Goal: Information Seeking & Learning: Understand process/instructions

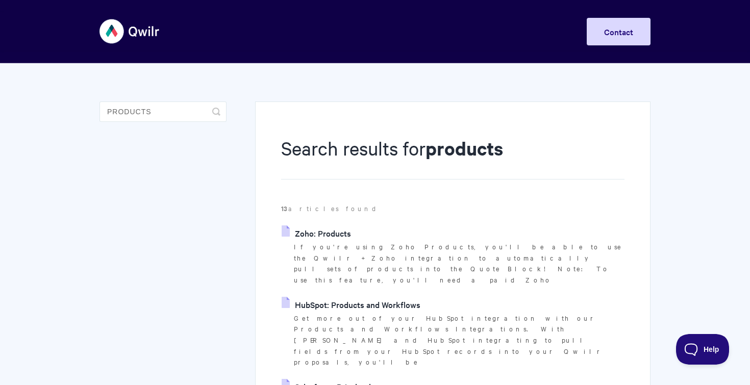
click at [356, 379] on link "Salesforce: Pricebooks" at bounding box center [330, 386] width 96 height 15
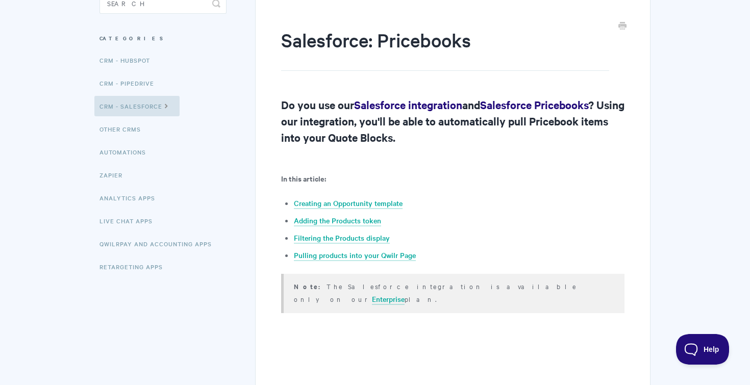
scroll to position [130, 0]
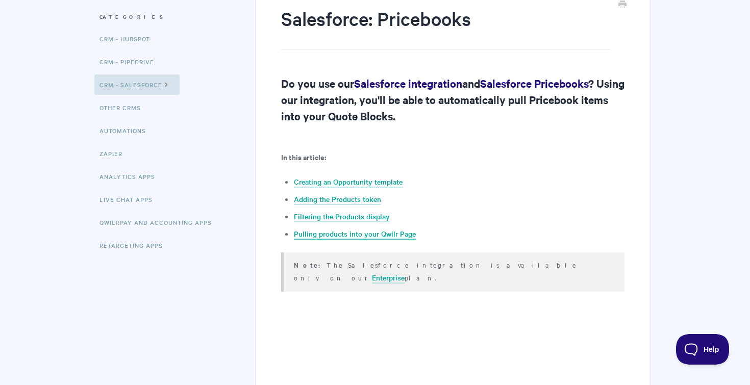
click at [324, 234] on link "Pulling products into your Qwilr Page" at bounding box center [355, 234] width 122 height 11
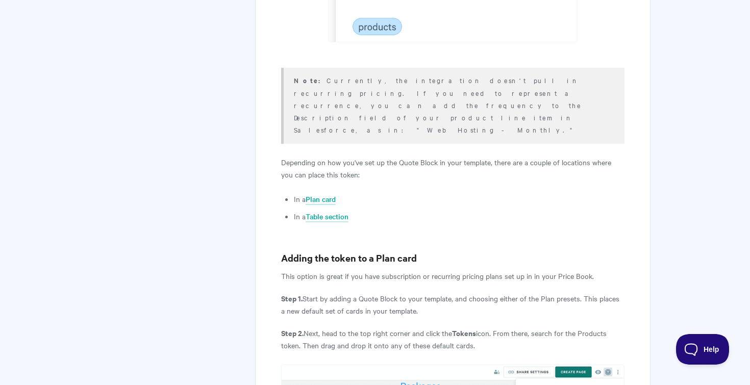
scroll to position [1846, 0]
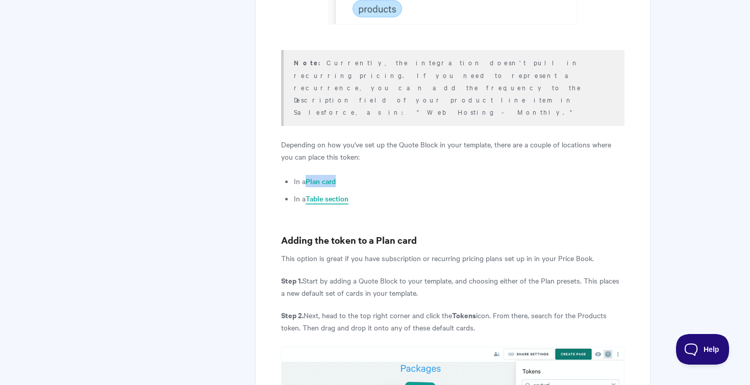
click at [325, 193] on link "Table section" at bounding box center [327, 198] width 43 height 11
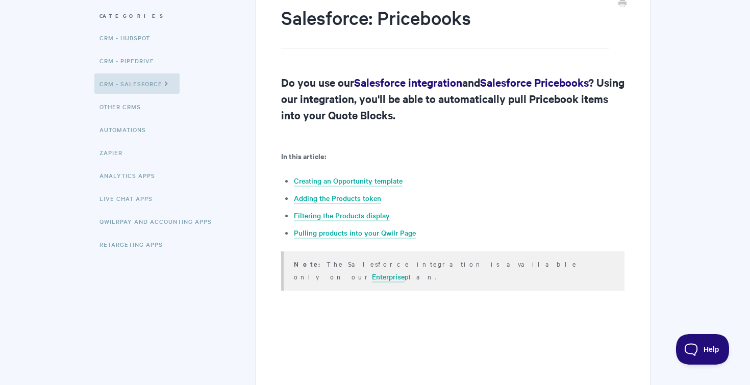
scroll to position [130, 0]
click at [317, 196] on link "Adding the Products token" at bounding box center [337, 198] width 87 height 11
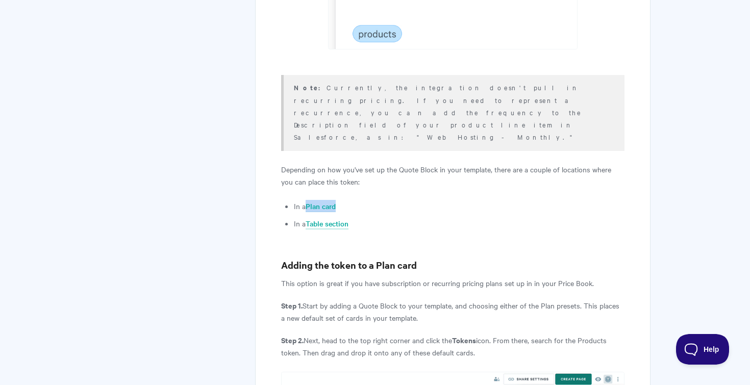
scroll to position [1920, 0]
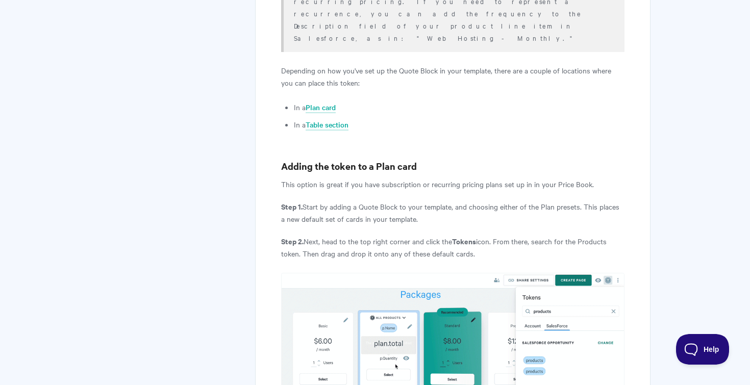
click at [336, 160] on b "Adding the token to a Plan card" at bounding box center [349, 166] width 136 height 13
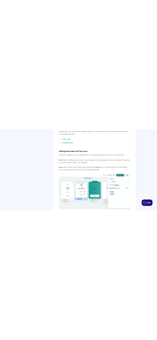
scroll to position [1957, 0]
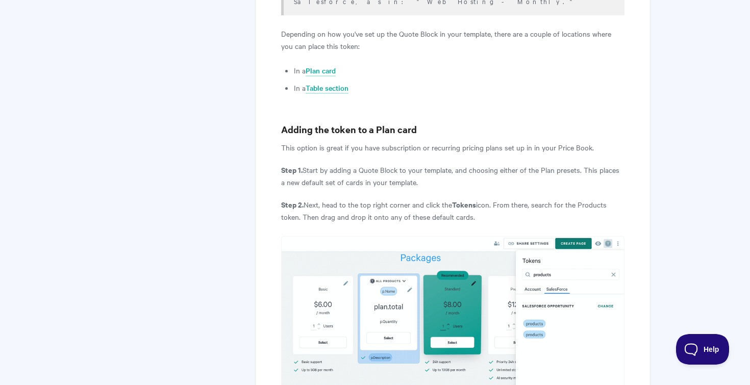
click at [336, 123] on b "Adding the token to a Plan card" at bounding box center [349, 129] width 136 height 13
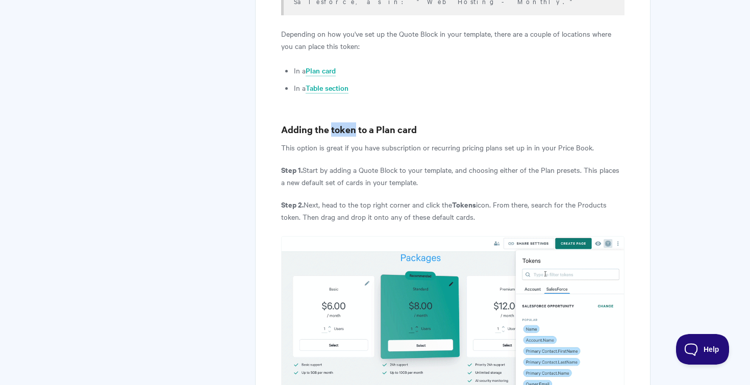
click at [336, 123] on b "Adding the token to a Plan card" at bounding box center [349, 129] width 136 height 13
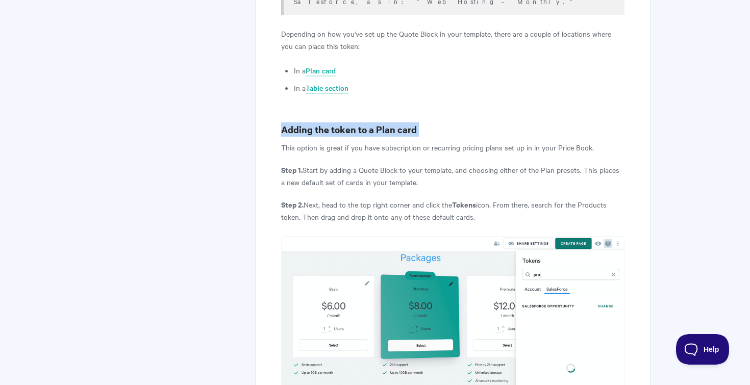
click at [336, 123] on b "Adding the token to a Plan card" at bounding box center [349, 129] width 136 height 13
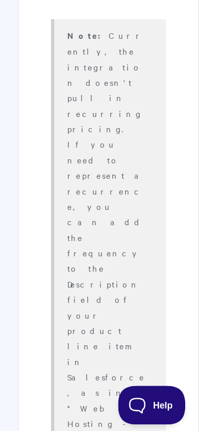
scroll to position [1773, 0]
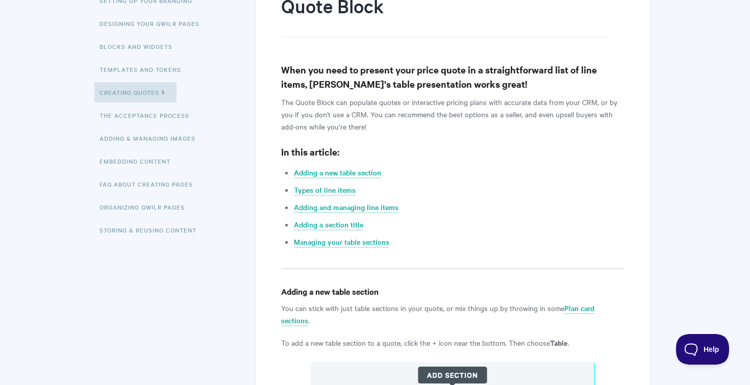
scroll to position [199, 0]
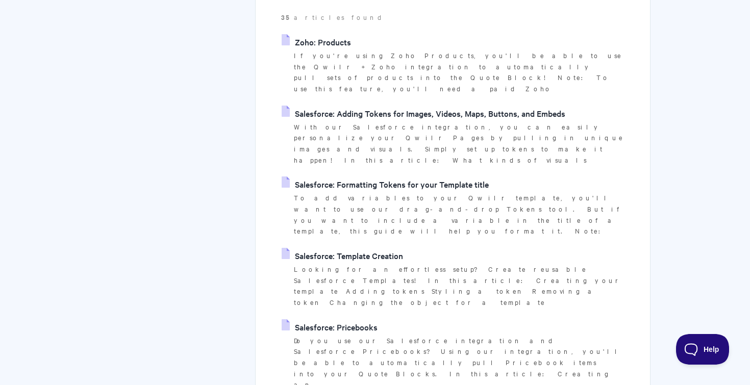
scroll to position [203, 0]
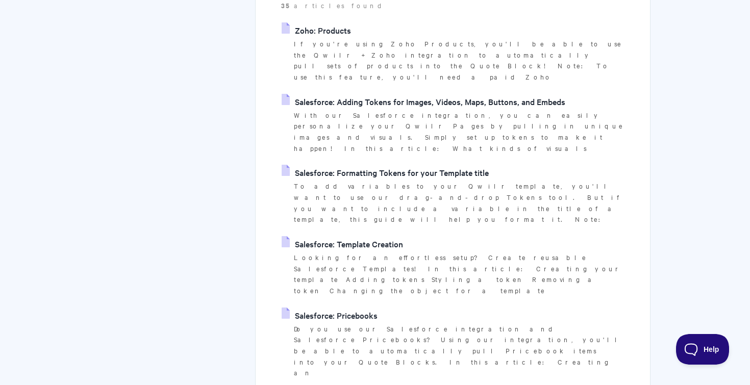
click at [331, 308] on link "Salesforce: Pricebooks" at bounding box center [330, 315] width 96 height 15
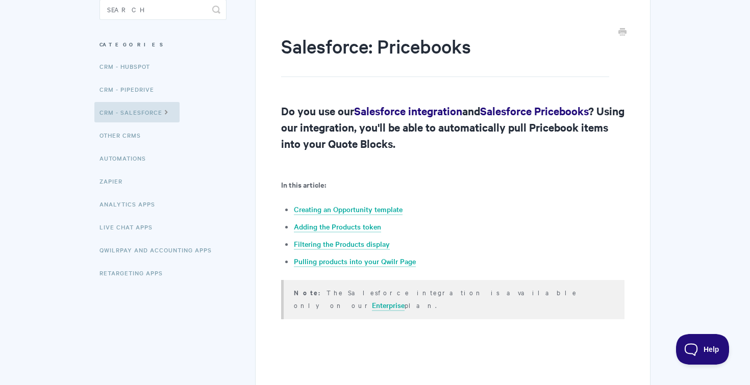
scroll to position [122, 0]
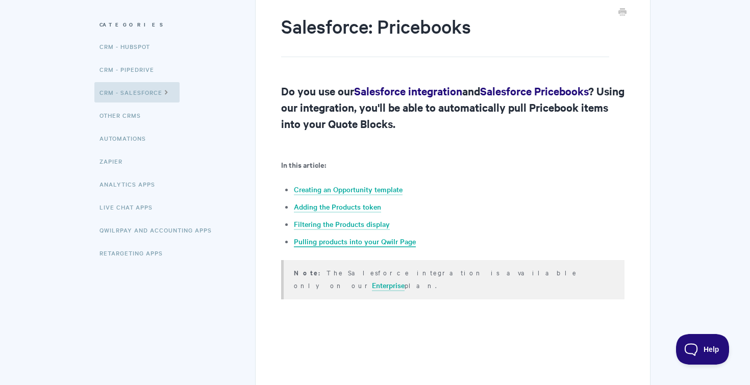
click at [324, 243] on link "Pulling products into your Qwilr Page" at bounding box center [355, 241] width 122 height 11
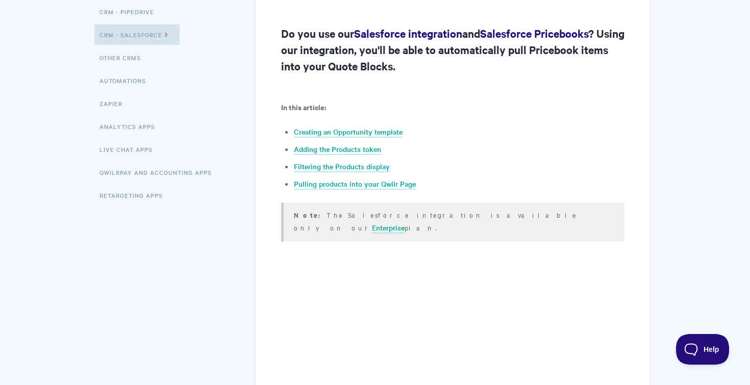
scroll to position [179, 0]
click at [333, 147] on link "Adding the Products token" at bounding box center [337, 149] width 87 height 11
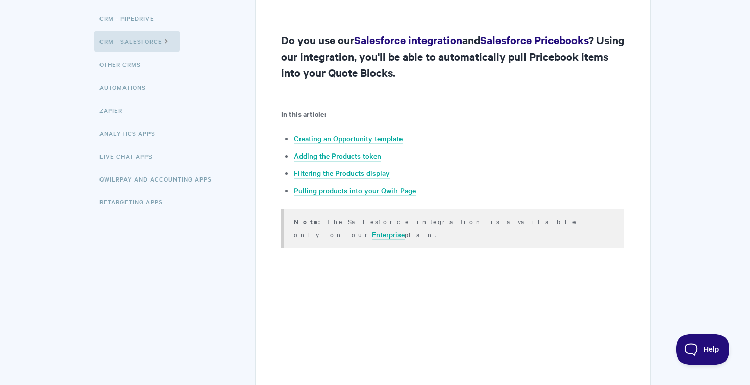
scroll to position [48, 0]
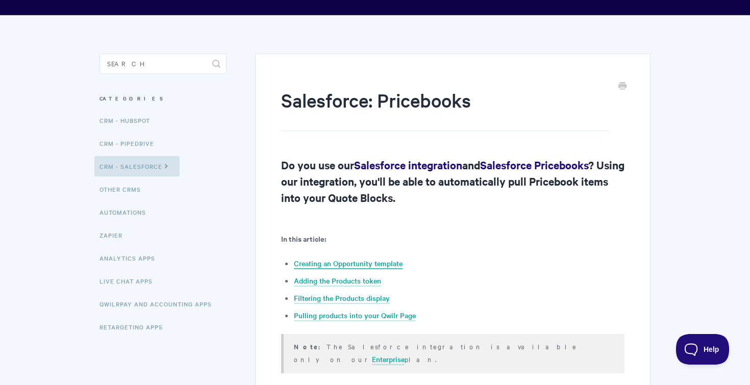
click at [340, 261] on link "Creating an Opportunity template" at bounding box center [348, 263] width 109 height 11
